Goal: Task Accomplishment & Management: Use online tool/utility

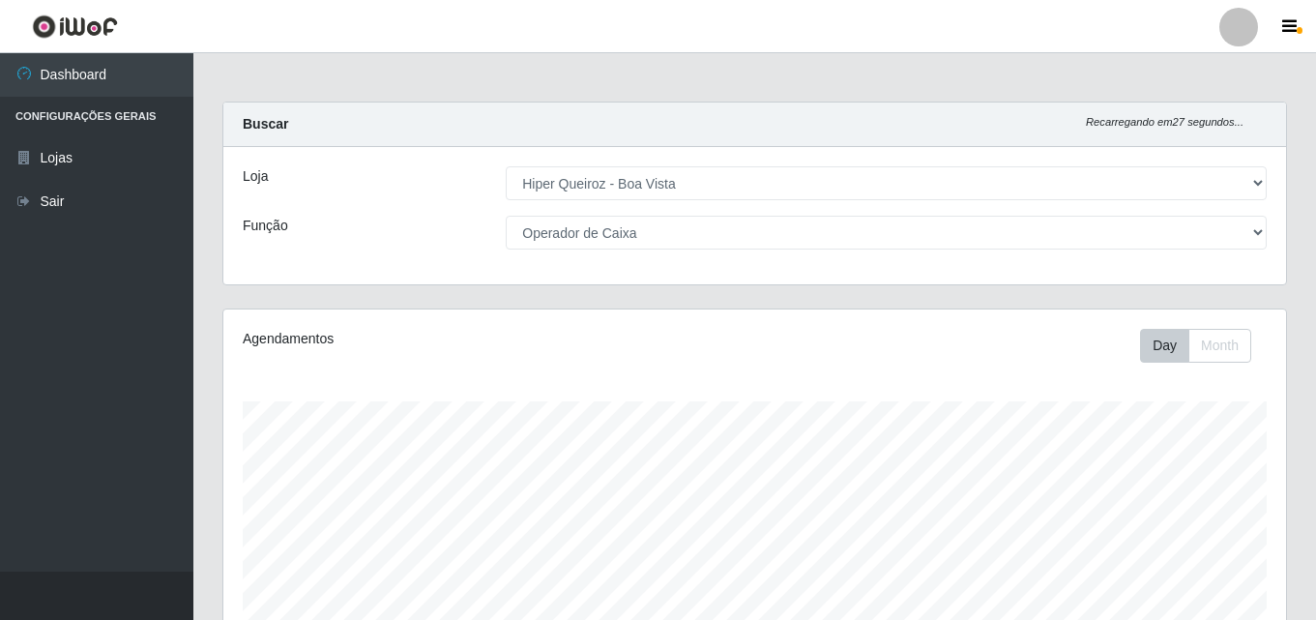
select select "514"
click at [1252, 232] on select "[Selecione...] Embalador Embalador + Embalador ++ Operador de Caixa Operador de…" at bounding box center [886, 233] width 761 height 34
click at [506, 216] on select "[Selecione...] Embalador Embalador + Embalador ++ Operador de Caixa Operador de…" at bounding box center [886, 233] width 761 height 34
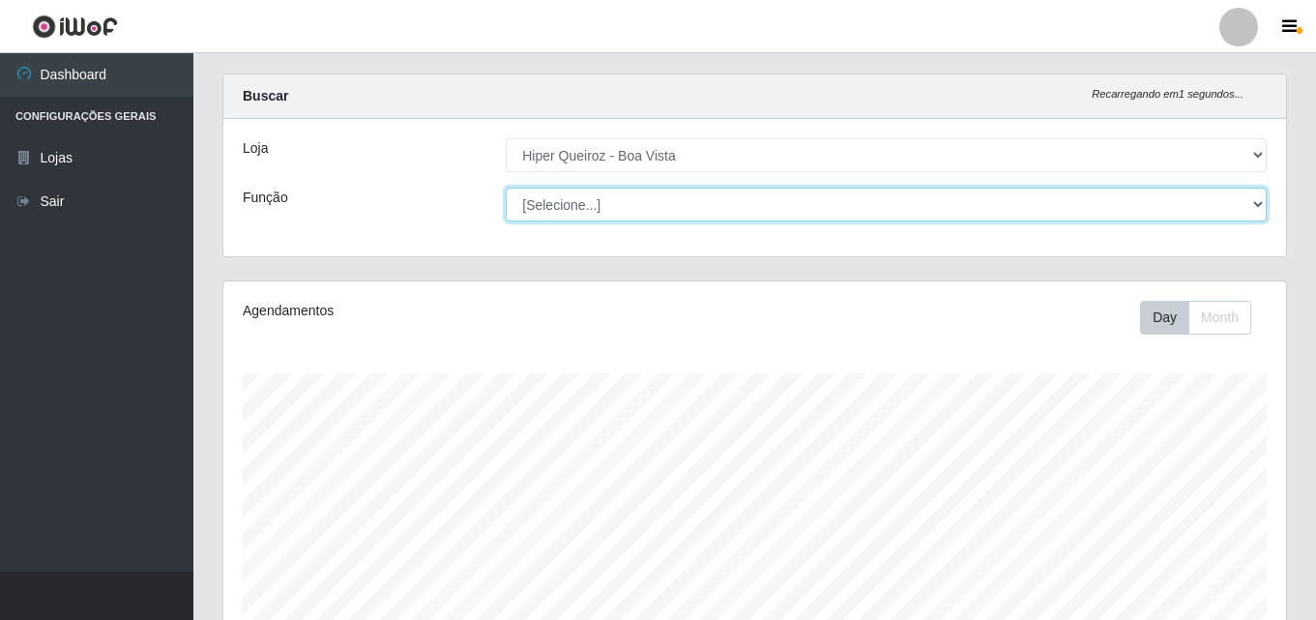
scroll to position [0, 0]
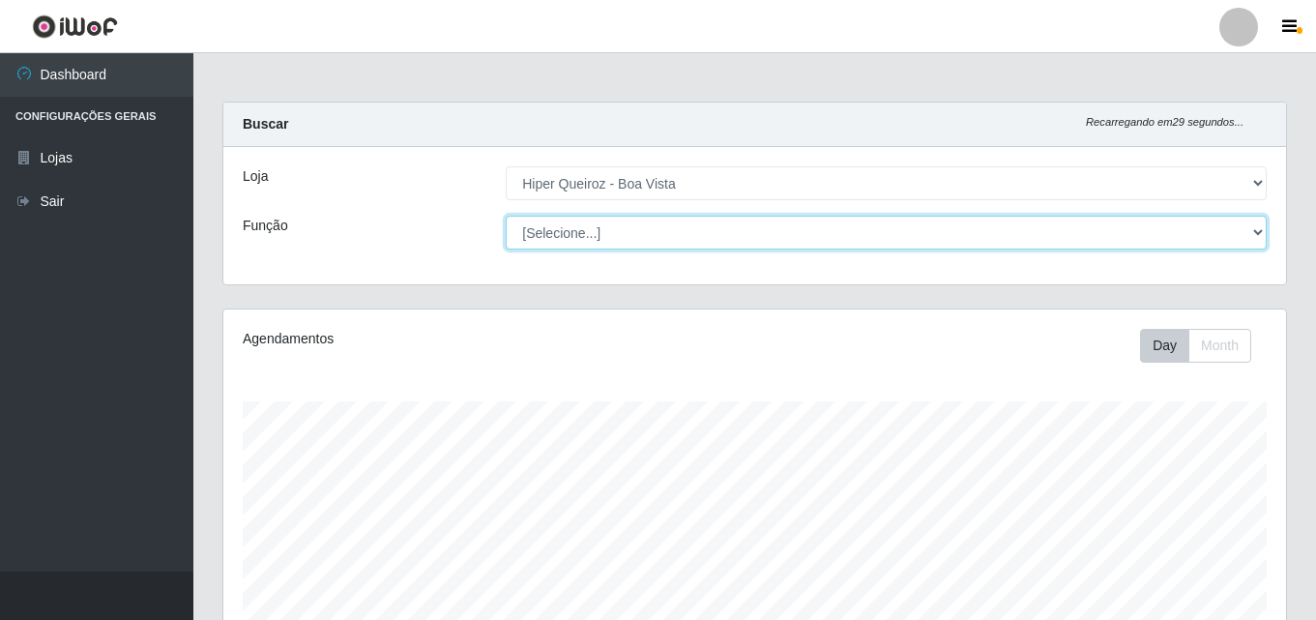
click at [1261, 226] on select "[Selecione...] Embalador Embalador + Embalador ++ Operador de Caixa Operador de…" at bounding box center [886, 233] width 761 height 34
click at [506, 216] on select "[Selecione...] Embalador Embalador + Embalador ++ Operador de Caixa Operador de…" at bounding box center [886, 233] width 761 height 34
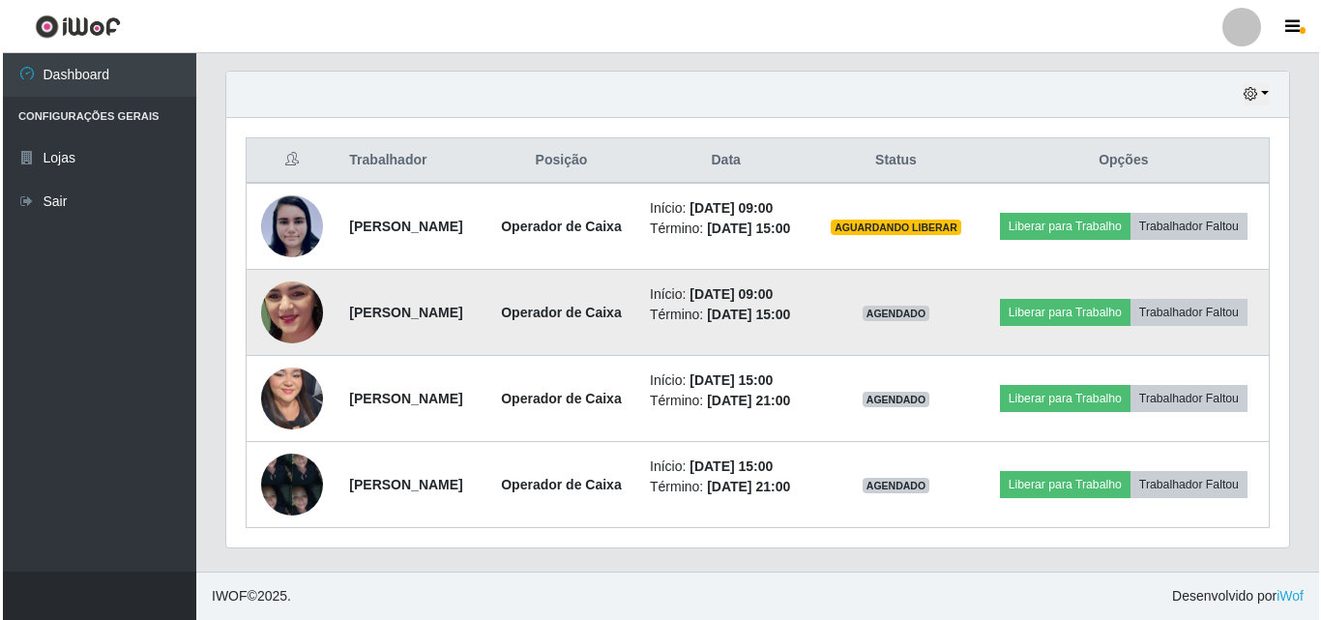
scroll to position [707, 0]
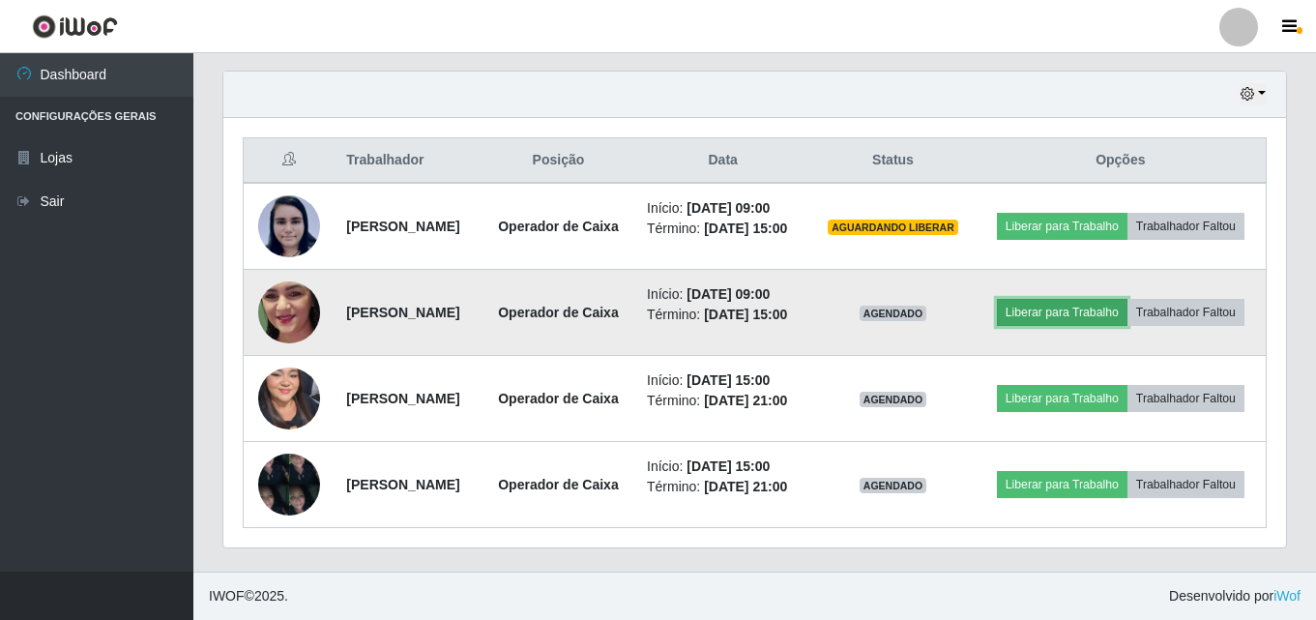
click at [1128, 302] on button "Liberar para Trabalho" at bounding box center [1062, 312] width 131 height 27
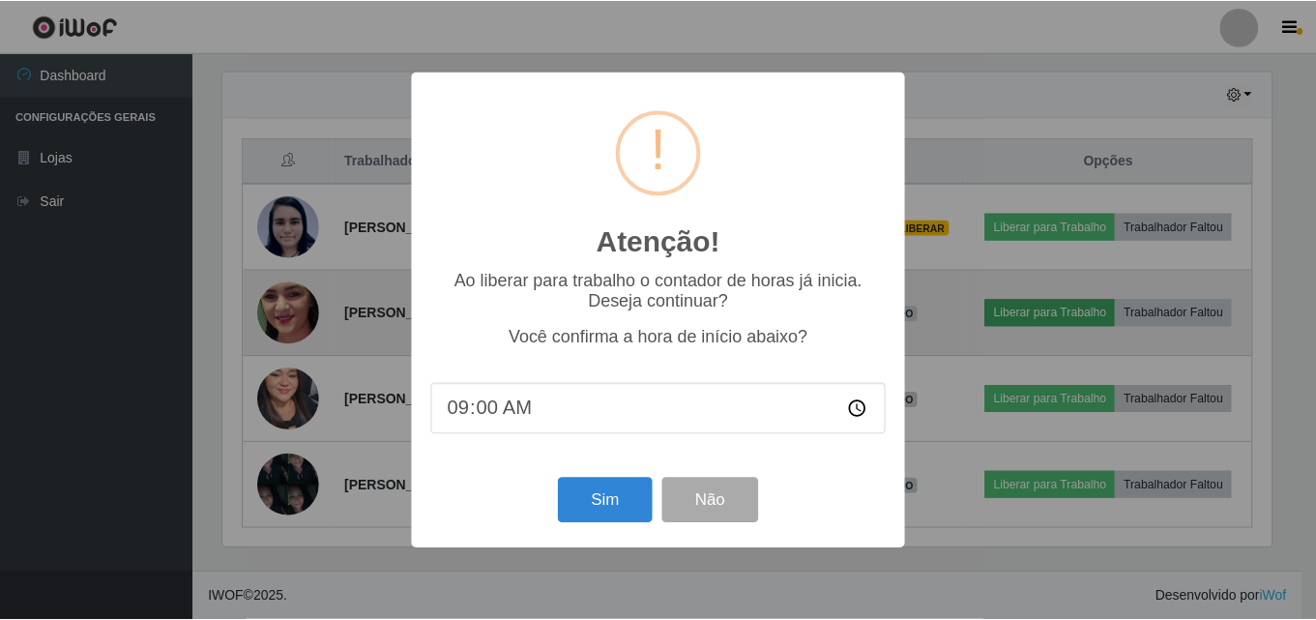
scroll to position [401, 1053]
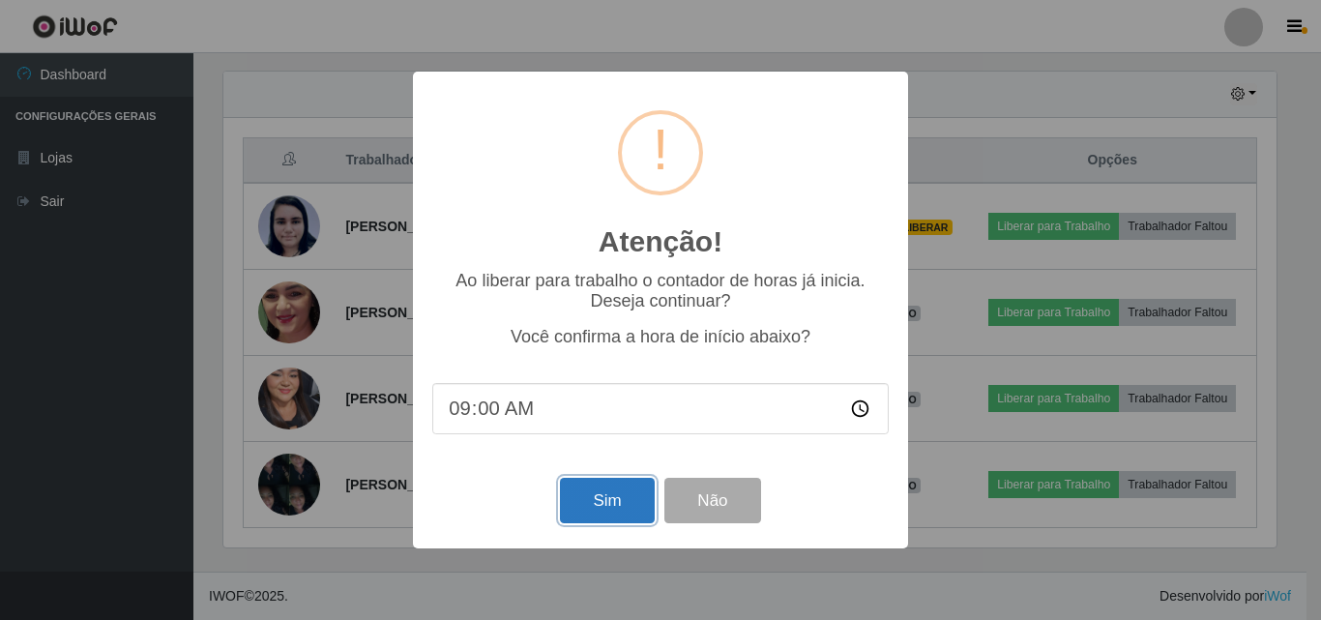
click at [604, 505] on button "Sim" at bounding box center [607, 500] width 94 height 45
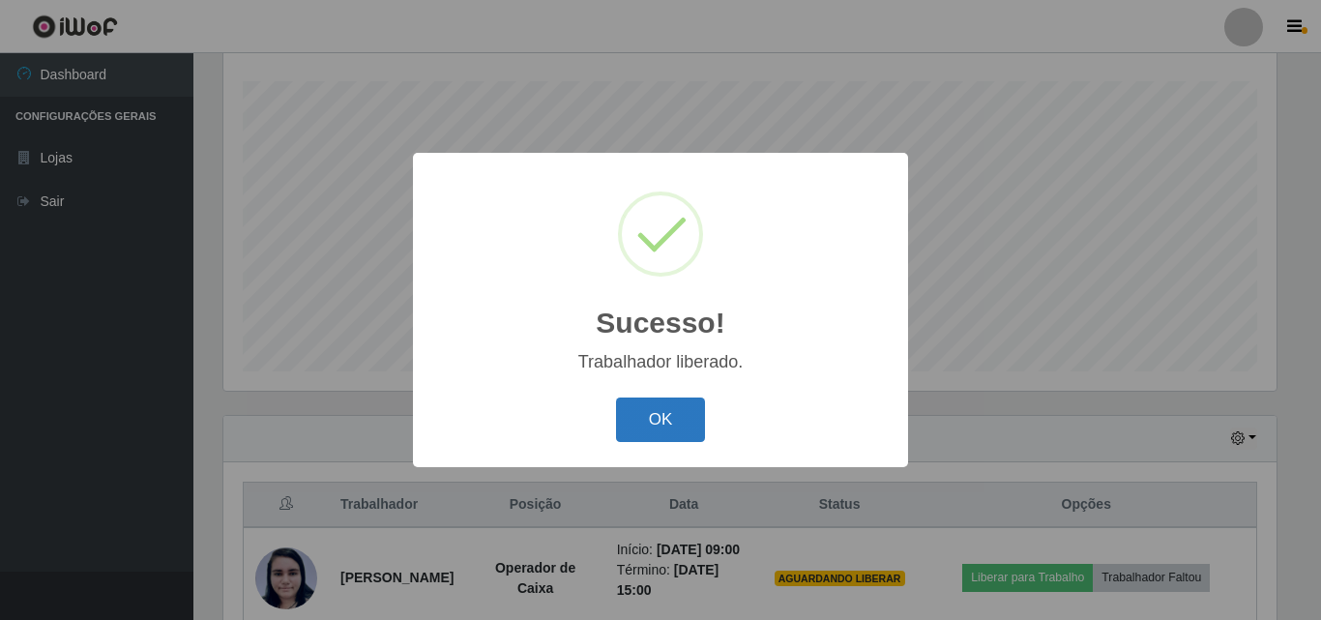
click at [669, 409] on button "OK" at bounding box center [661, 420] width 90 height 45
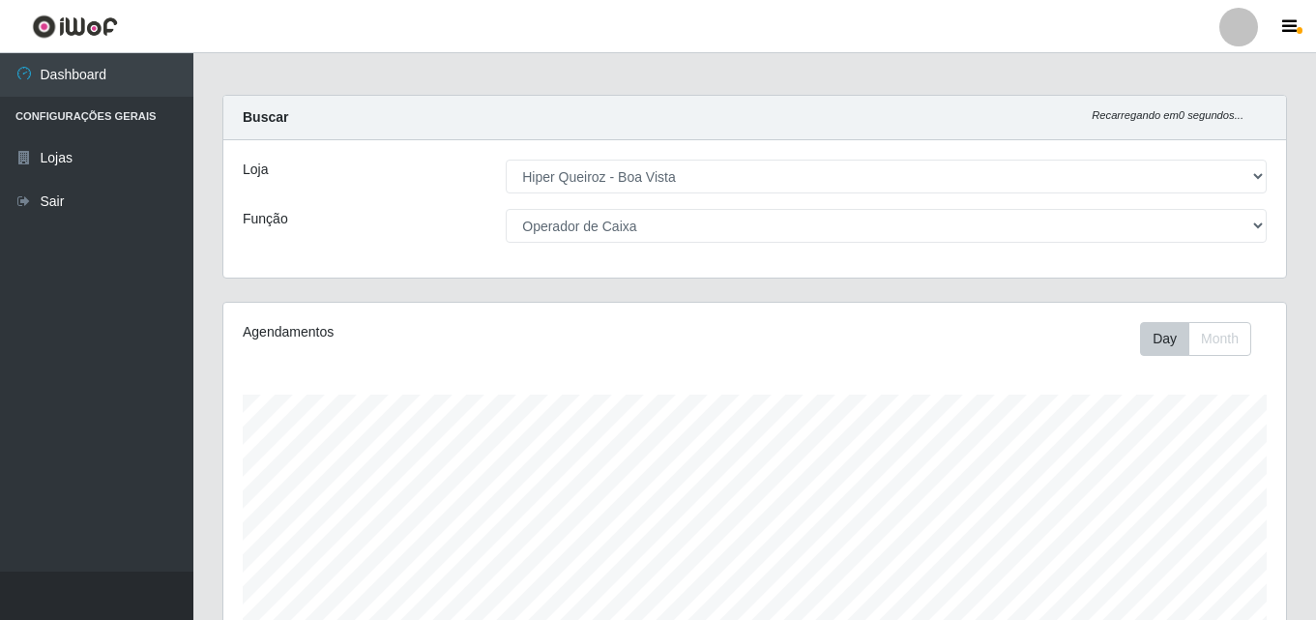
scroll to position [0, 0]
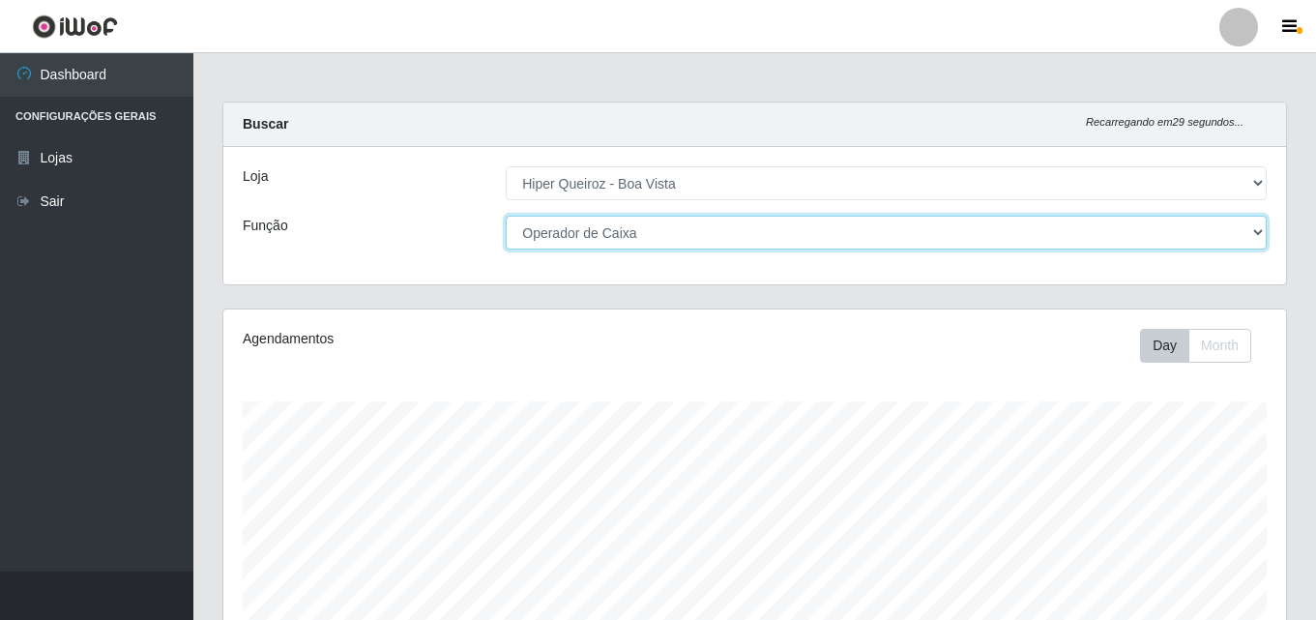
click at [1256, 232] on select "[Selecione...] Embalador Embalador + Embalador ++ Operador de Caixa Operador de…" at bounding box center [886, 233] width 761 height 34
click at [506, 216] on select "[Selecione...] Embalador Embalador + Embalador ++ Operador de Caixa Operador de…" at bounding box center [886, 233] width 761 height 34
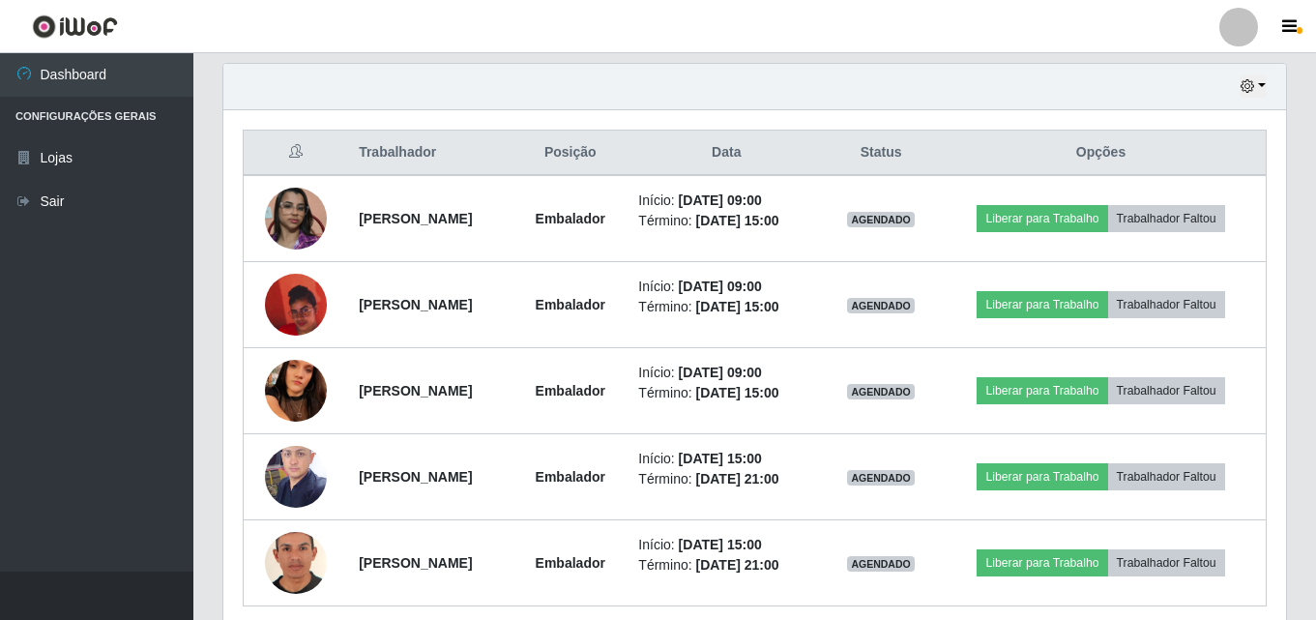
scroll to position [677, 0]
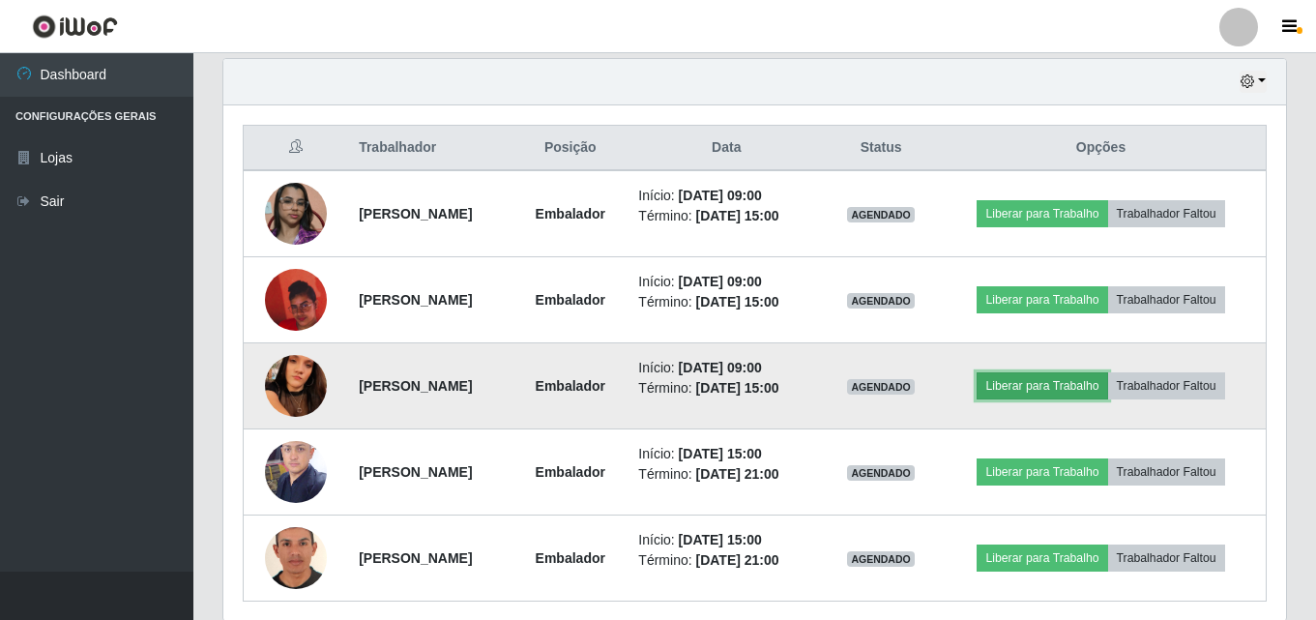
click at [1041, 389] on button "Liberar para Trabalho" at bounding box center [1042, 385] width 131 height 27
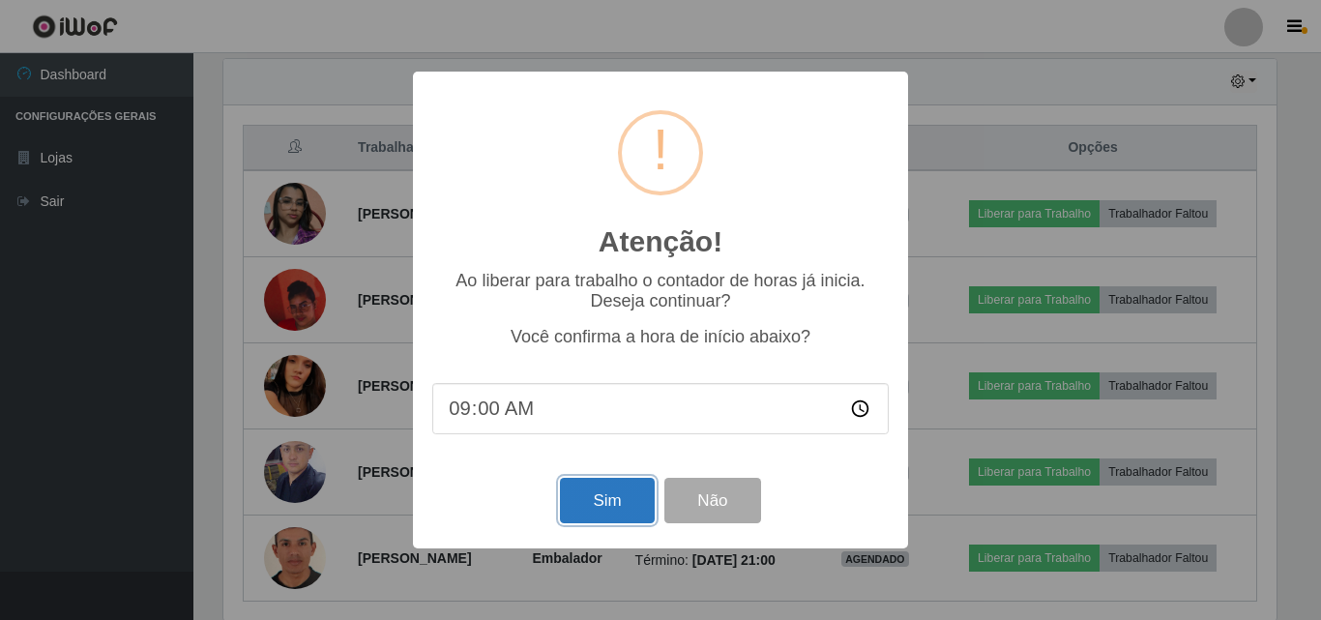
click at [601, 487] on button "Sim" at bounding box center [607, 500] width 94 height 45
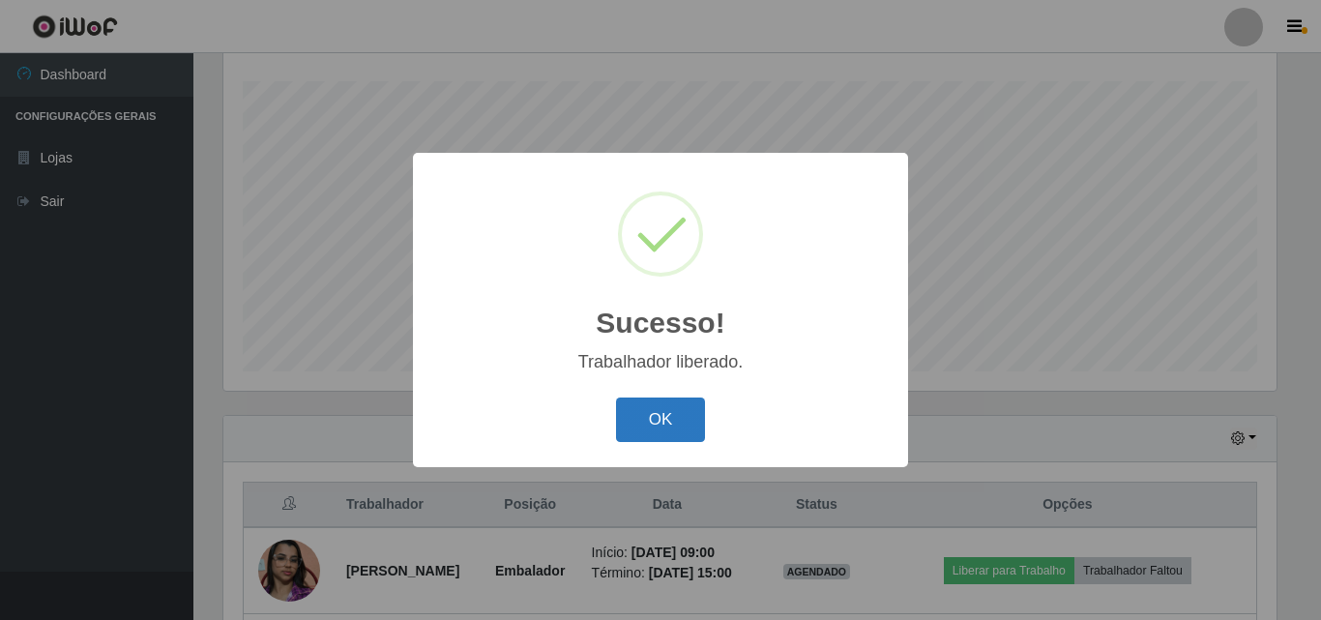
click at [679, 417] on button "OK" at bounding box center [661, 420] width 90 height 45
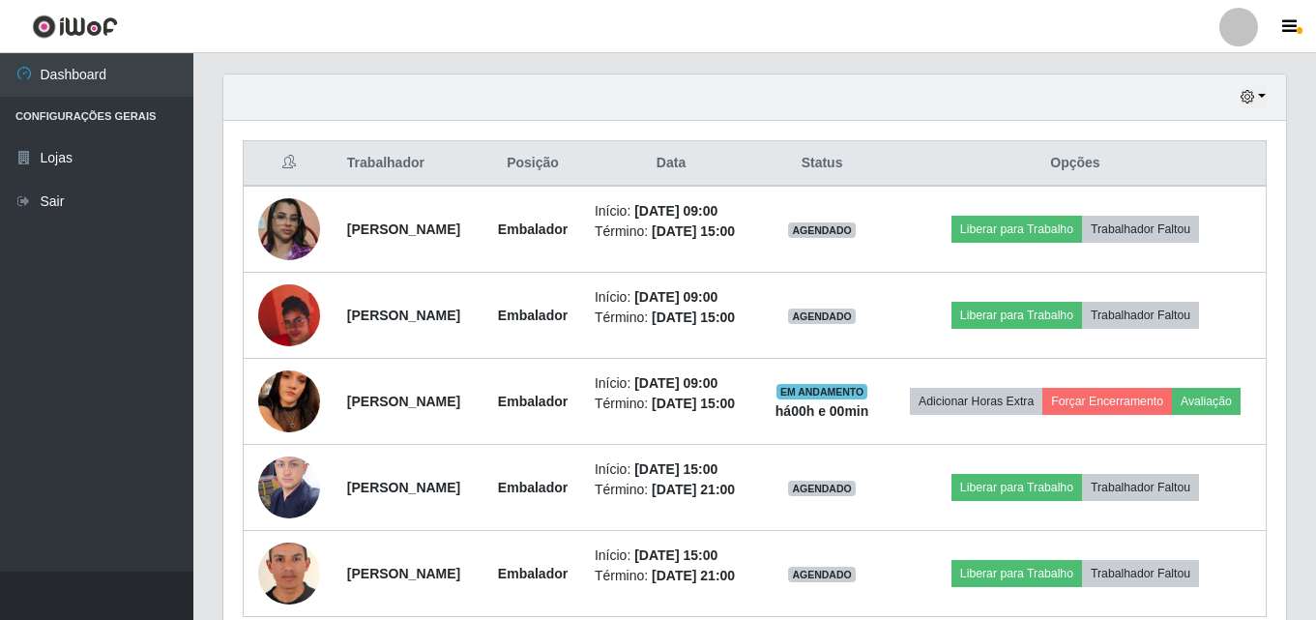
scroll to position [707, 0]
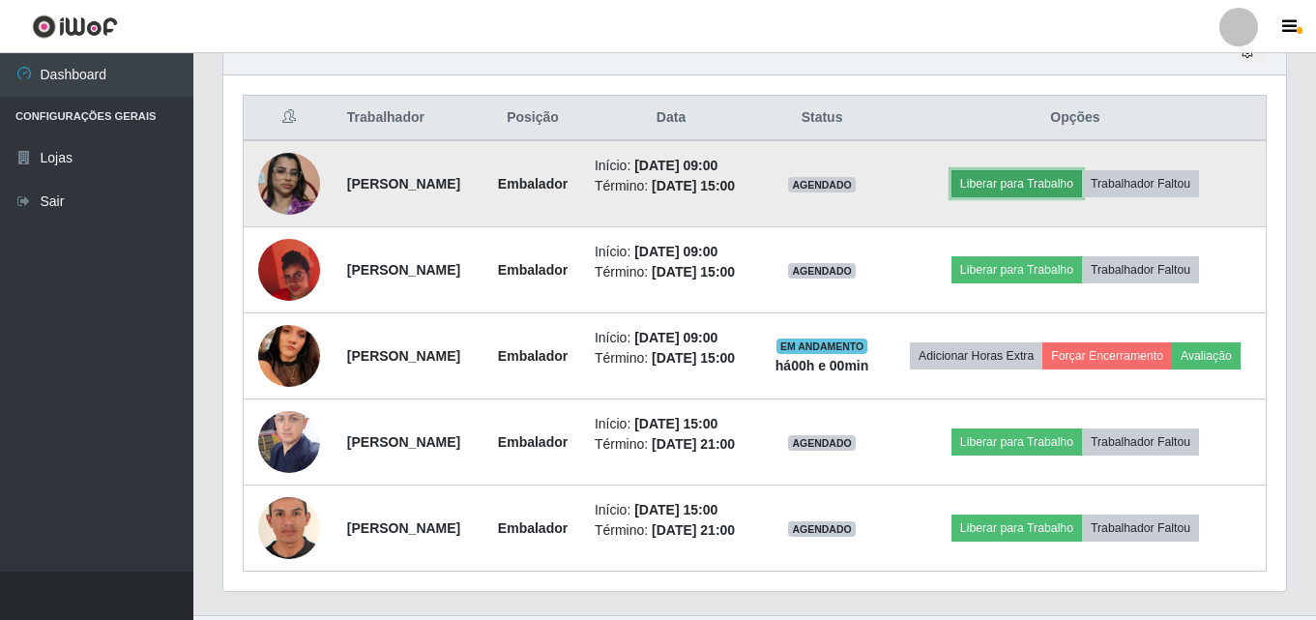
click at [1022, 191] on button "Liberar para Trabalho" at bounding box center [1017, 183] width 131 height 27
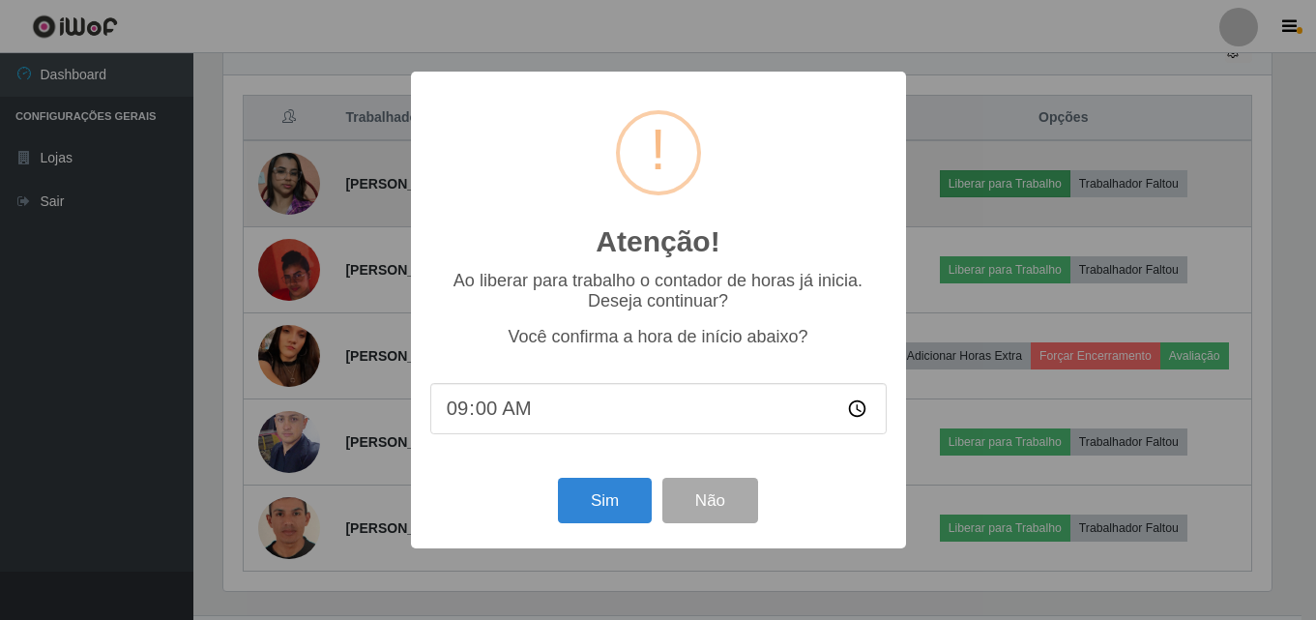
scroll to position [401, 1053]
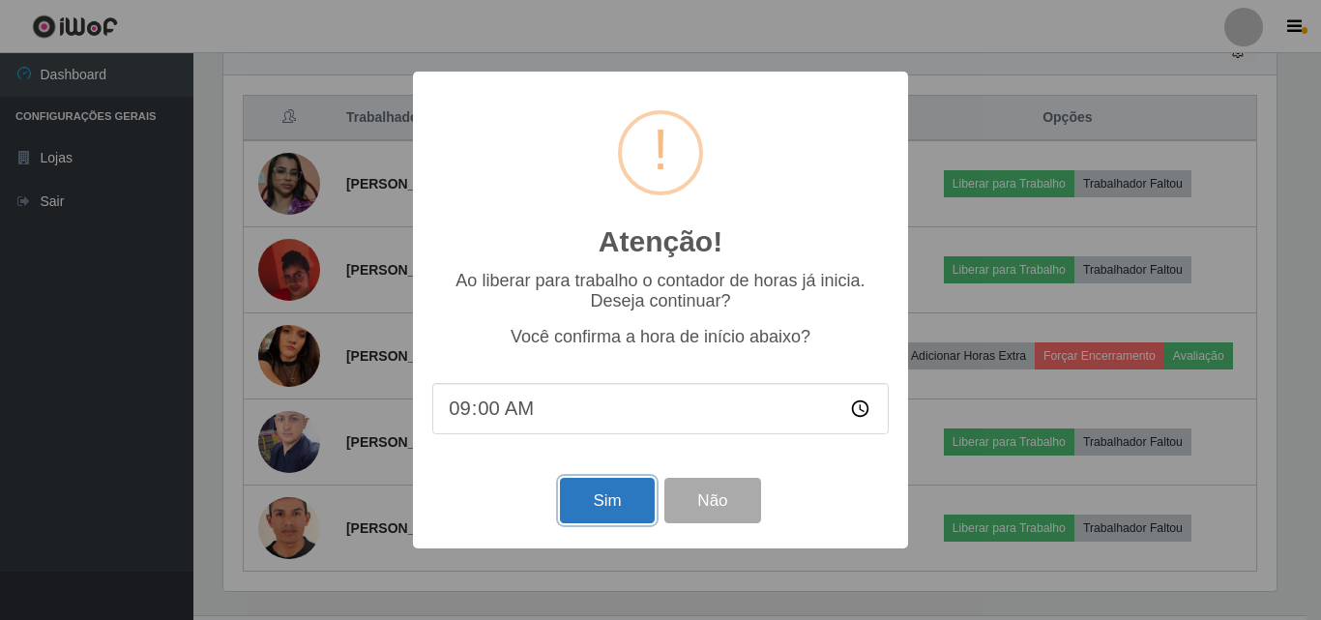
click at [598, 507] on button "Sim" at bounding box center [607, 500] width 94 height 45
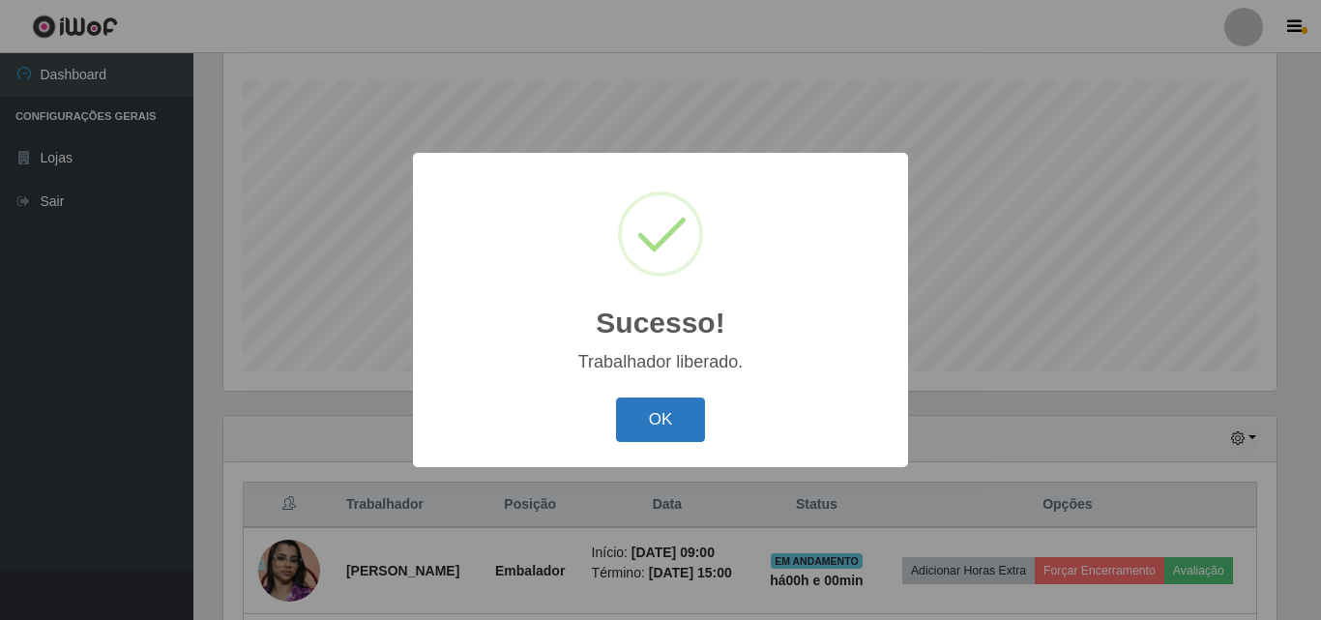
click at [653, 417] on button "OK" at bounding box center [661, 420] width 90 height 45
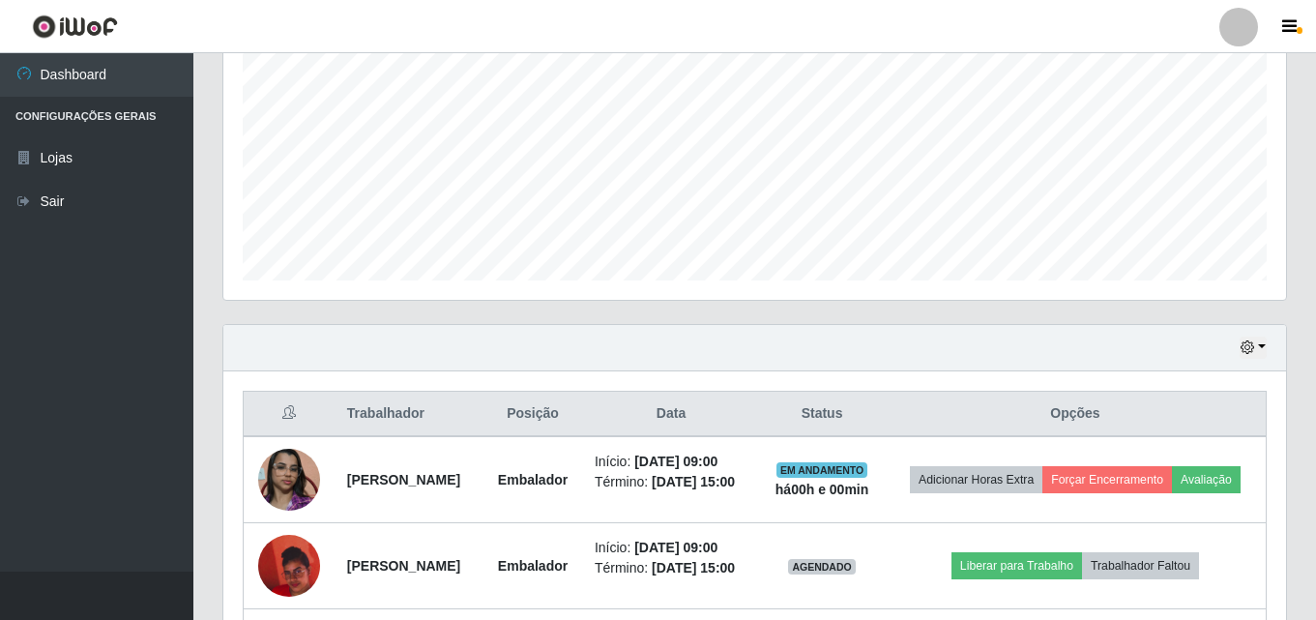
scroll to position [0, 0]
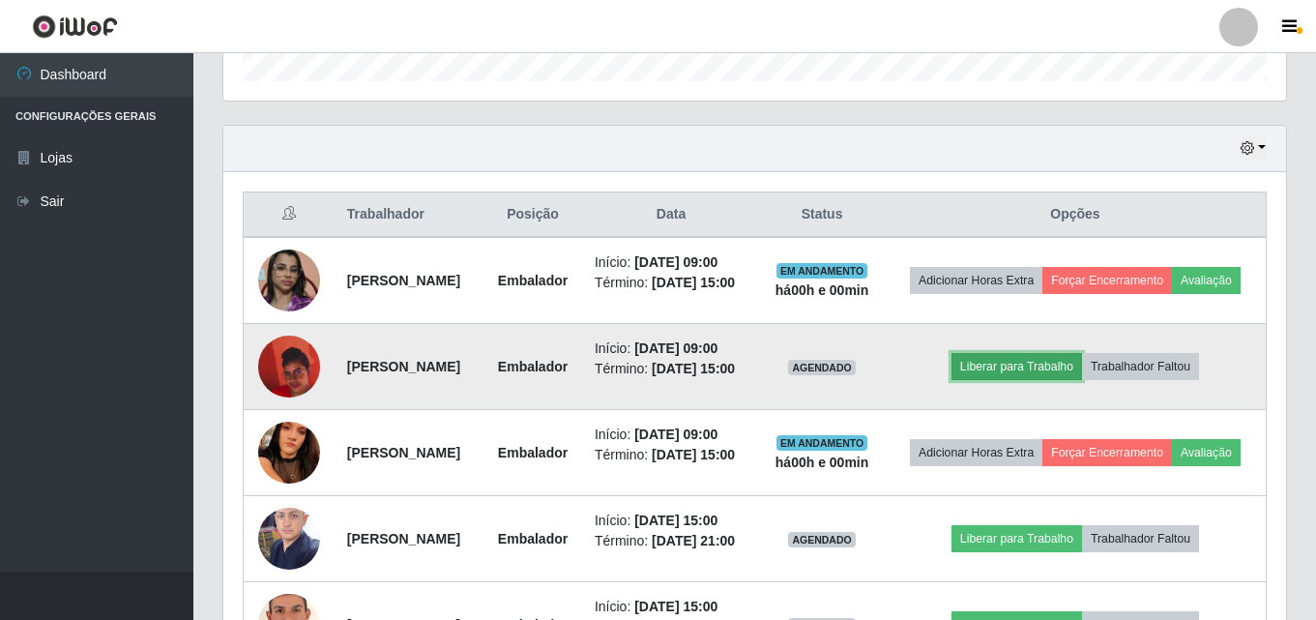
click at [1047, 380] on button "Liberar para Trabalho" at bounding box center [1017, 366] width 131 height 27
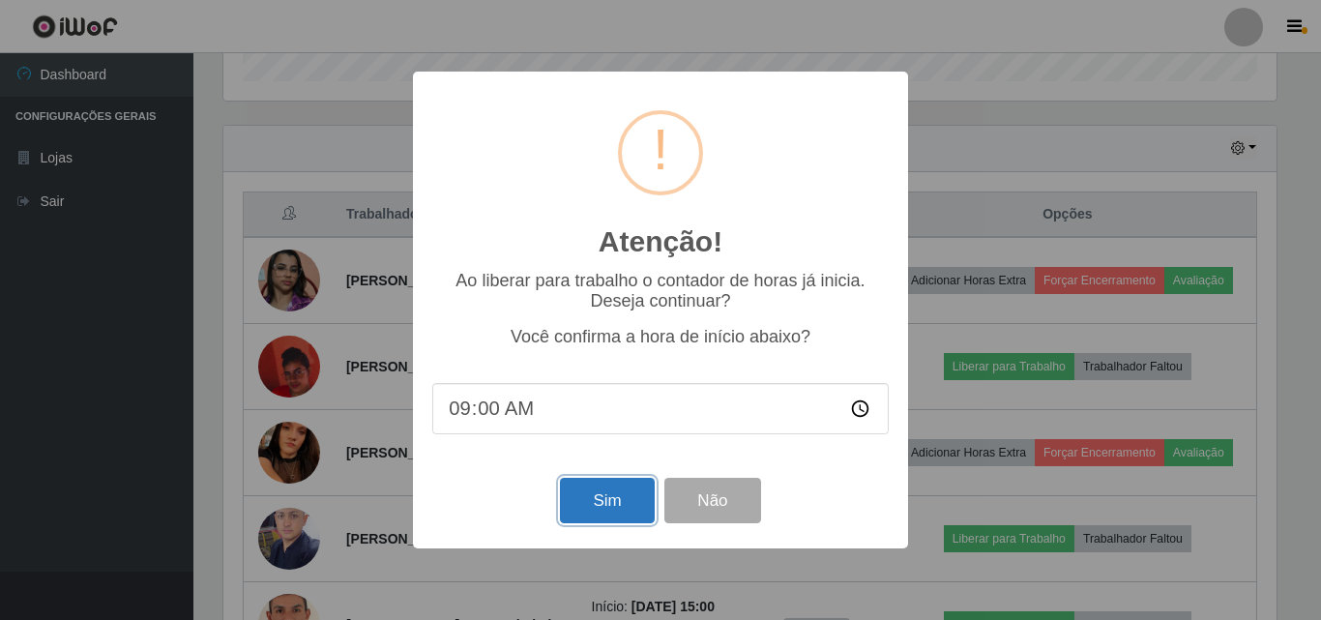
click at [615, 496] on button "Sim" at bounding box center [607, 500] width 94 height 45
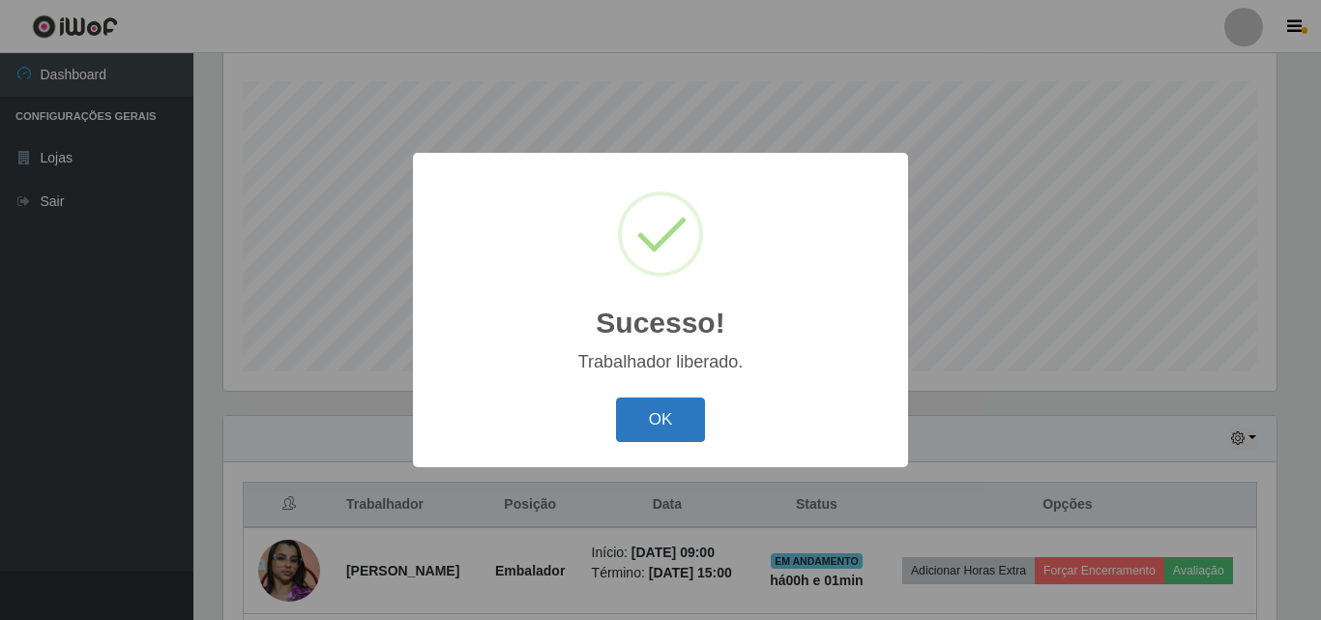
click at [657, 420] on button "OK" at bounding box center [661, 420] width 90 height 45
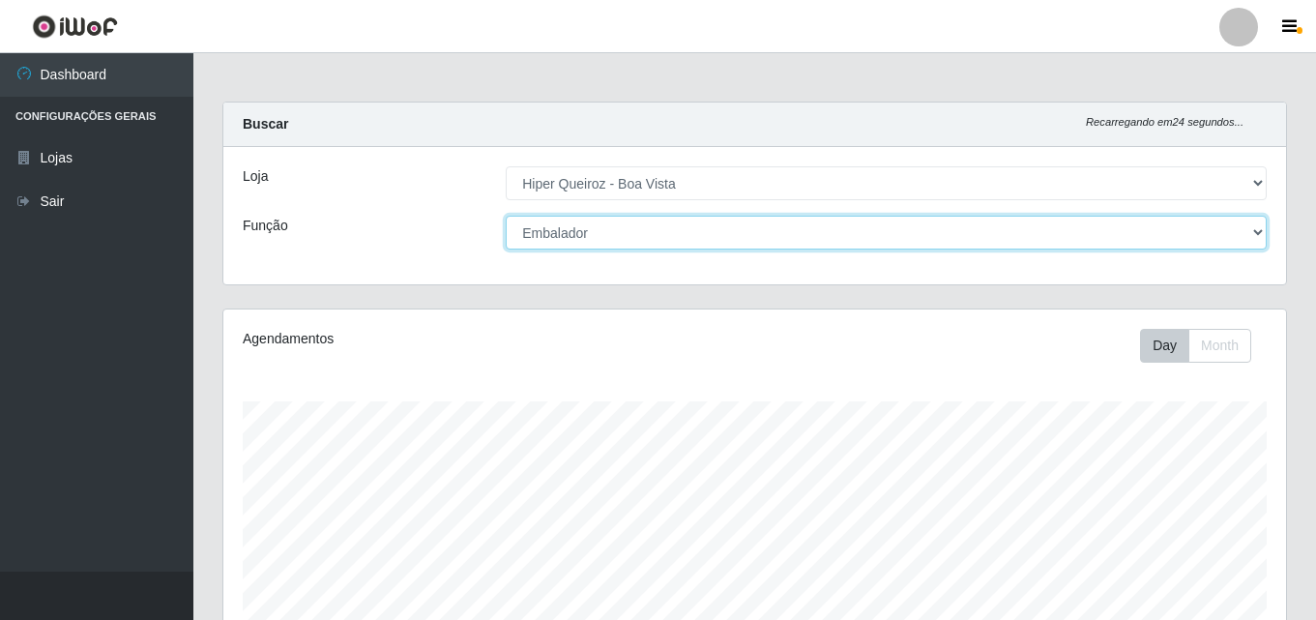
click at [1251, 230] on select "[Selecione...] Embalador Embalador + Embalador ++ Operador de Caixa Operador de…" at bounding box center [886, 233] width 761 height 34
select select "22"
click at [506, 216] on select "[Selecione...] Embalador Embalador + Embalador ++ Operador de Caixa Operador de…" at bounding box center [886, 233] width 761 height 34
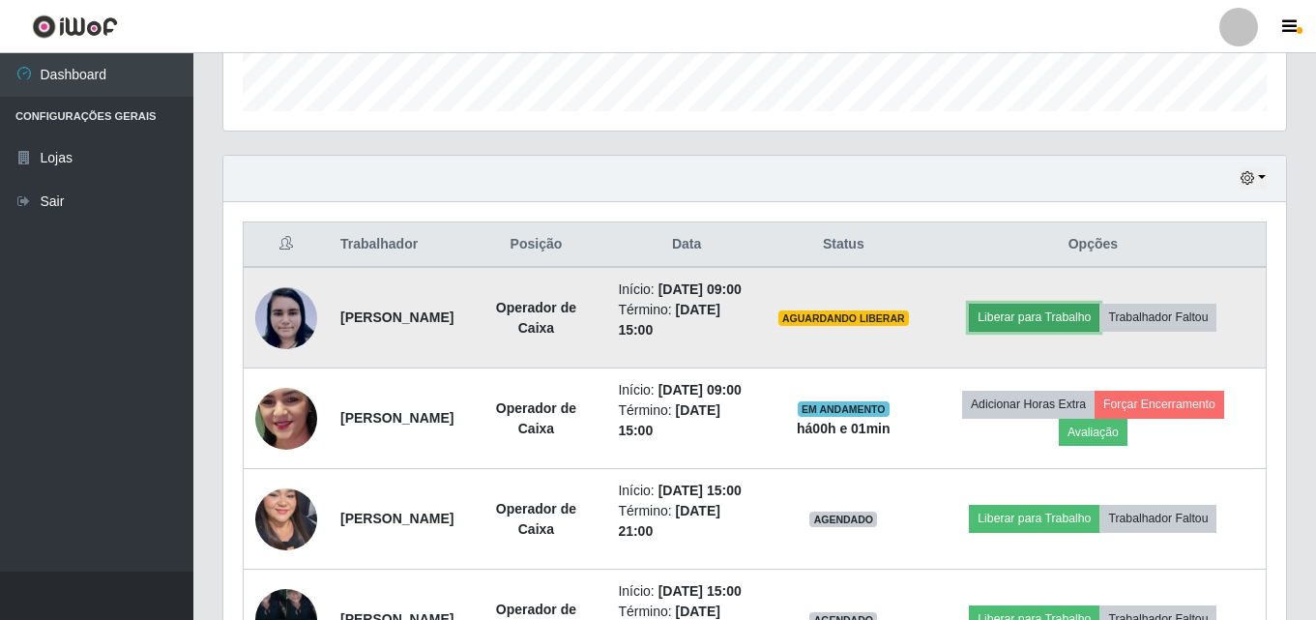
click at [1038, 326] on button "Liberar para Trabalho" at bounding box center [1034, 317] width 131 height 27
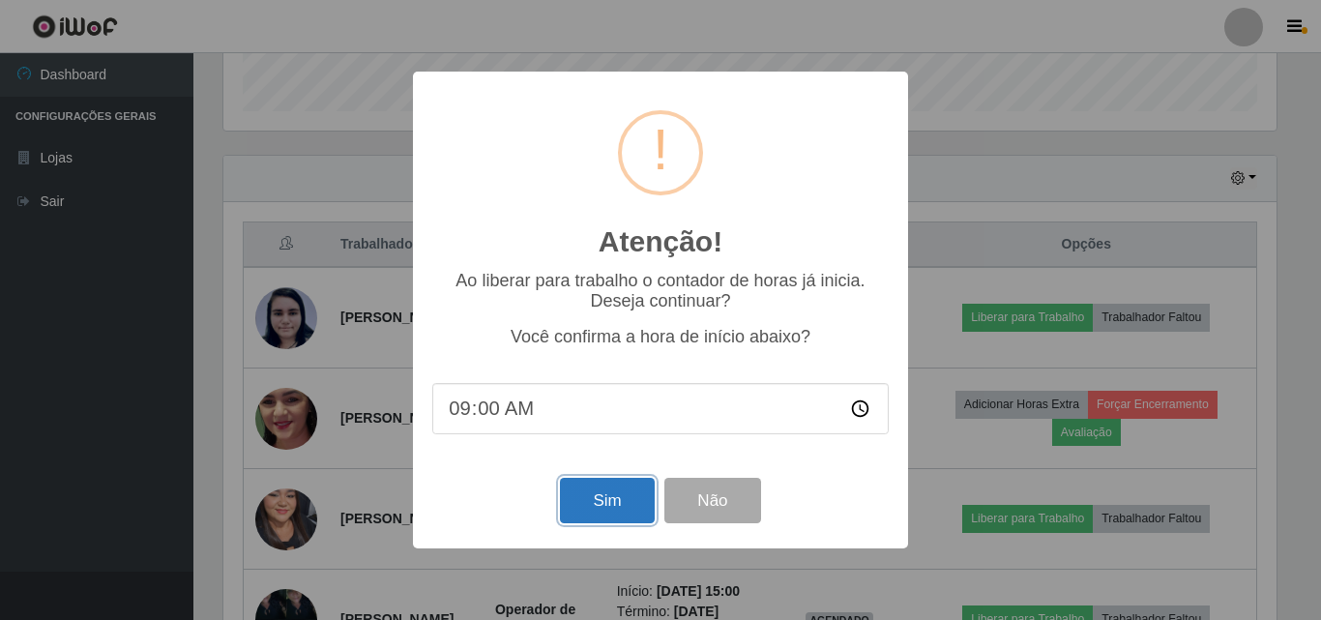
click at [608, 494] on button "Sim" at bounding box center [607, 500] width 94 height 45
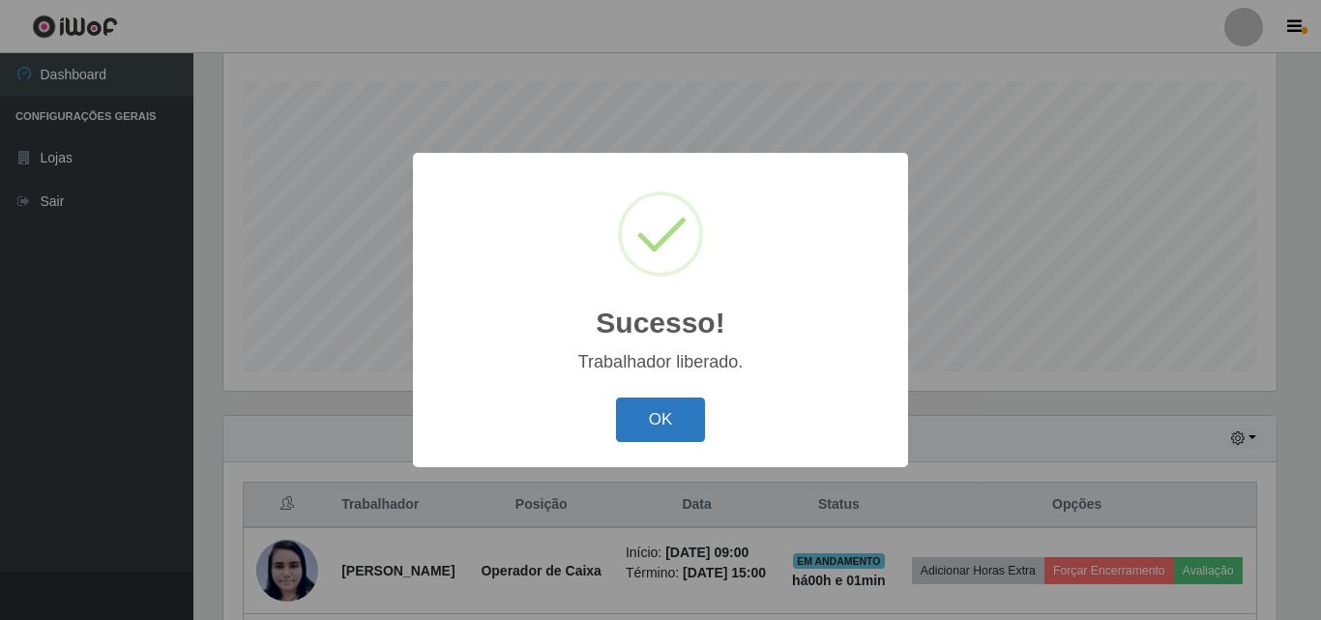
click at [664, 425] on button "OK" at bounding box center [661, 420] width 90 height 45
